Goal: Find specific page/section: Find specific page/section

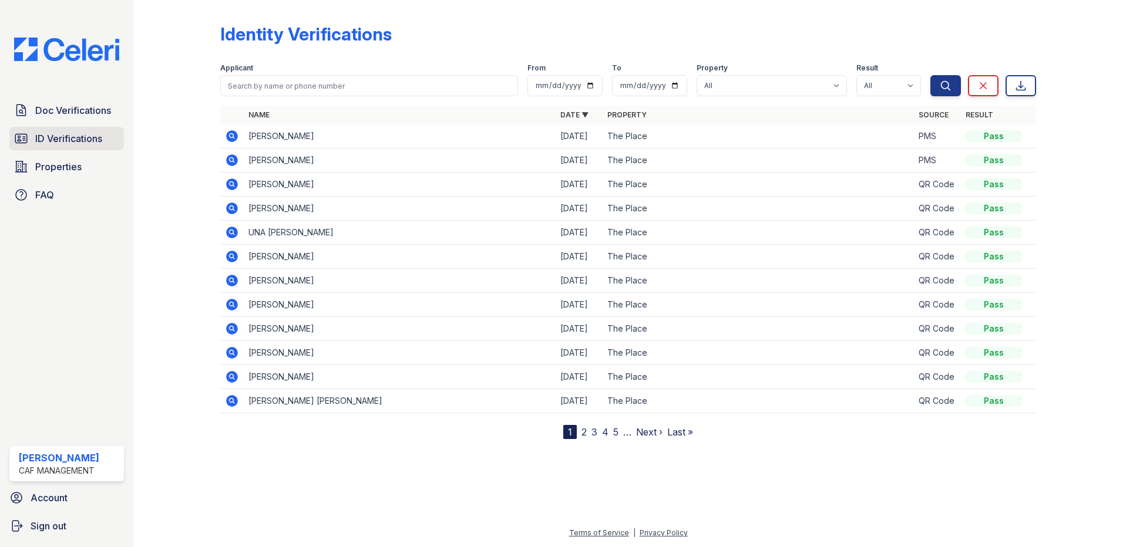
click at [70, 134] on span "ID Verifications" at bounding box center [68, 139] width 67 height 14
click at [78, 137] on span "ID Verifications" at bounding box center [68, 139] width 67 height 14
click at [80, 115] on span "Doc Verifications" at bounding box center [73, 110] width 76 height 14
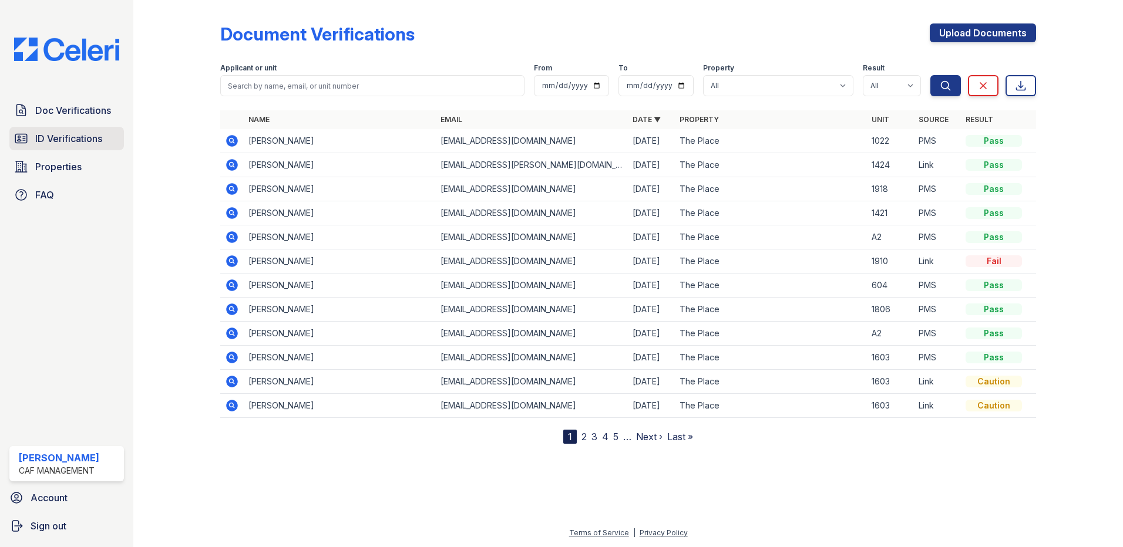
click at [86, 143] on span "ID Verifications" at bounding box center [68, 139] width 67 height 14
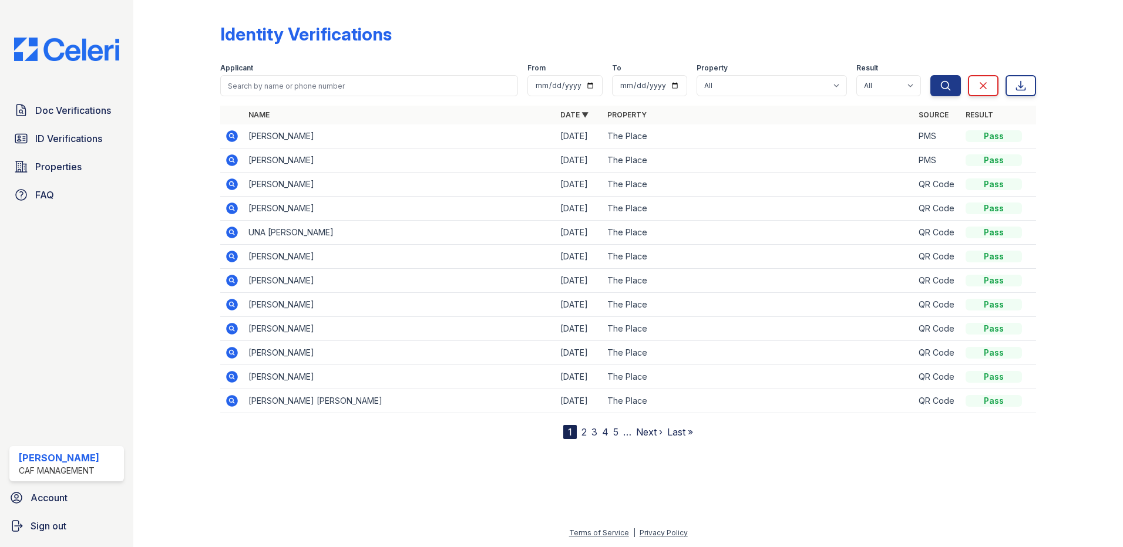
click at [83, 112] on span "Doc Verifications" at bounding box center [73, 110] width 76 height 14
